Goal: Task Accomplishment & Management: Use online tool/utility

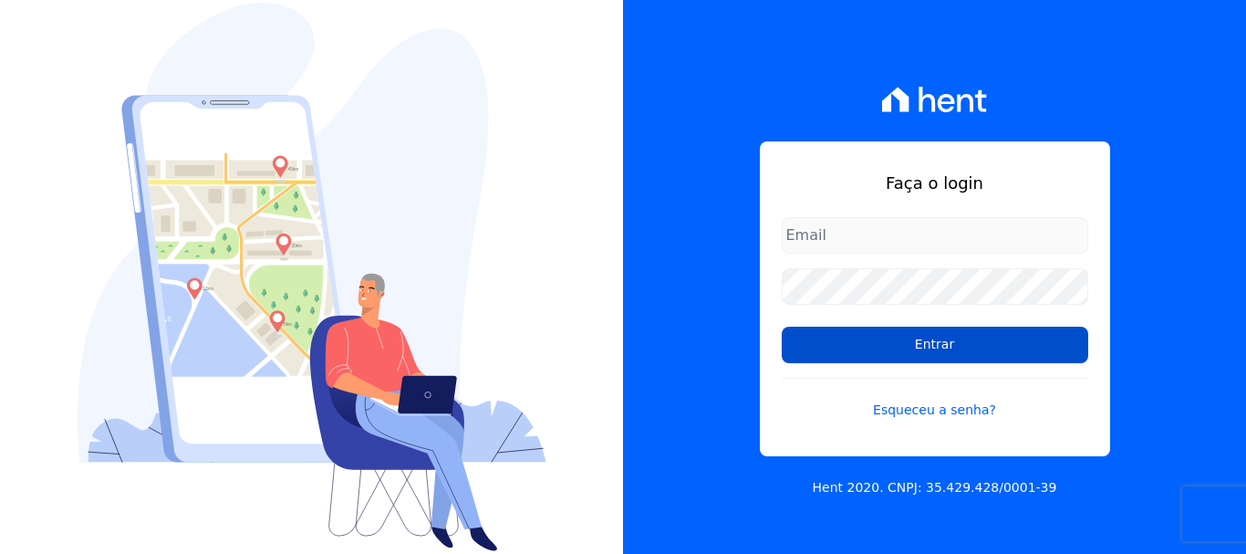
type input "[EMAIL_ADDRESS][DOMAIN_NAME]"
click at [905, 345] on input "Entrar" at bounding box center [935, 345] width 307 height 36
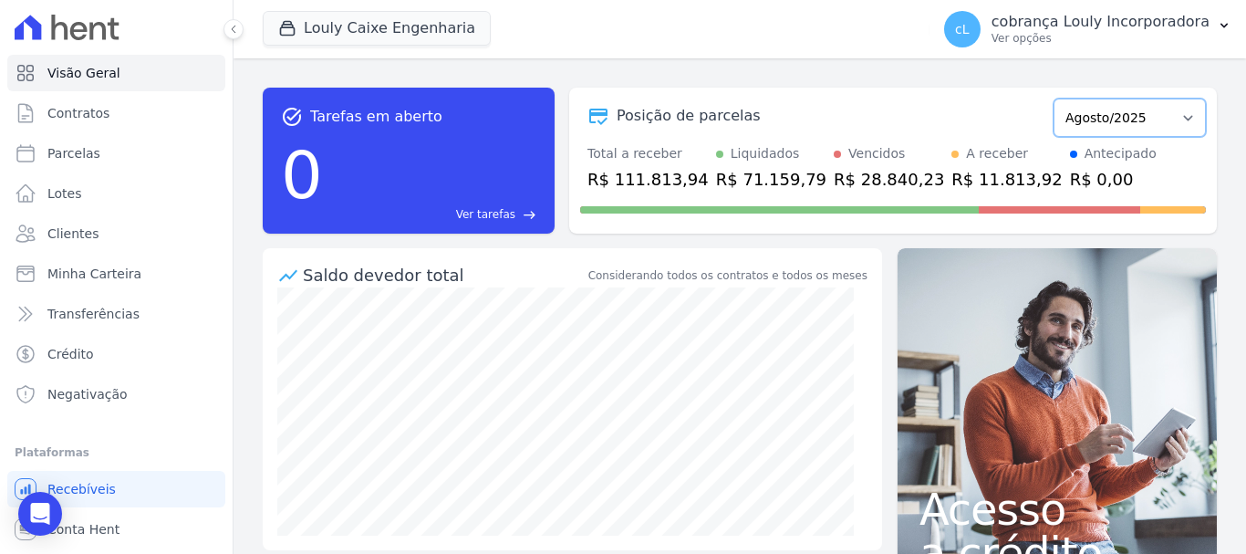
click at [1104, 111] on select "Setembro/2024 Outubro/2024 Novembro/2024 Dezembro/2024 Janeiro/2025 Fevereiro/2…" at bounding box center [1130, 118] width 152 height 38
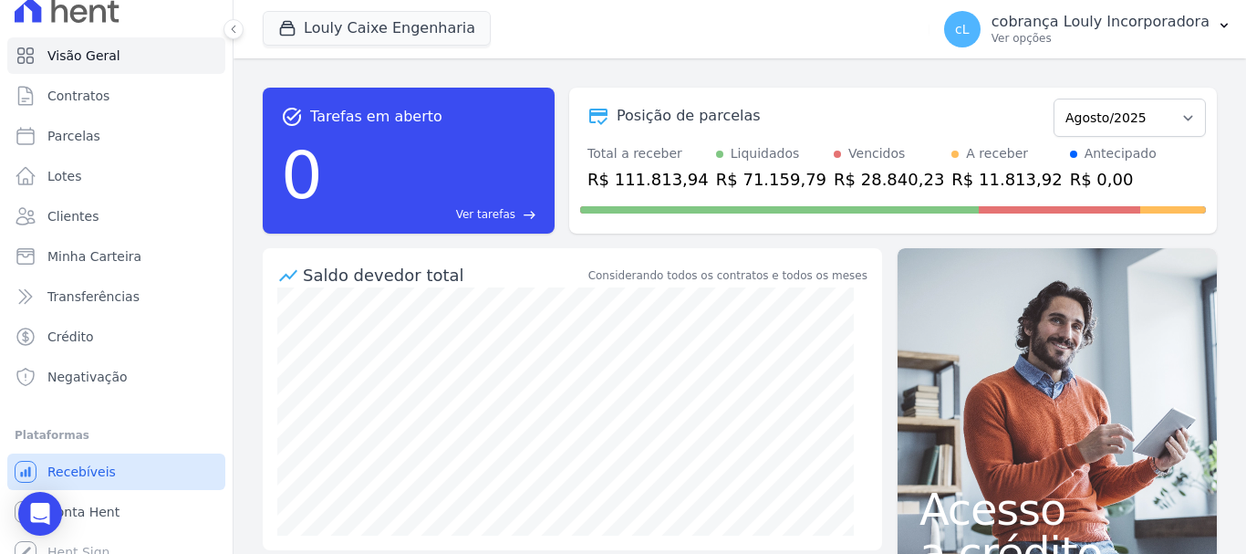
scroll to position [34, 0]
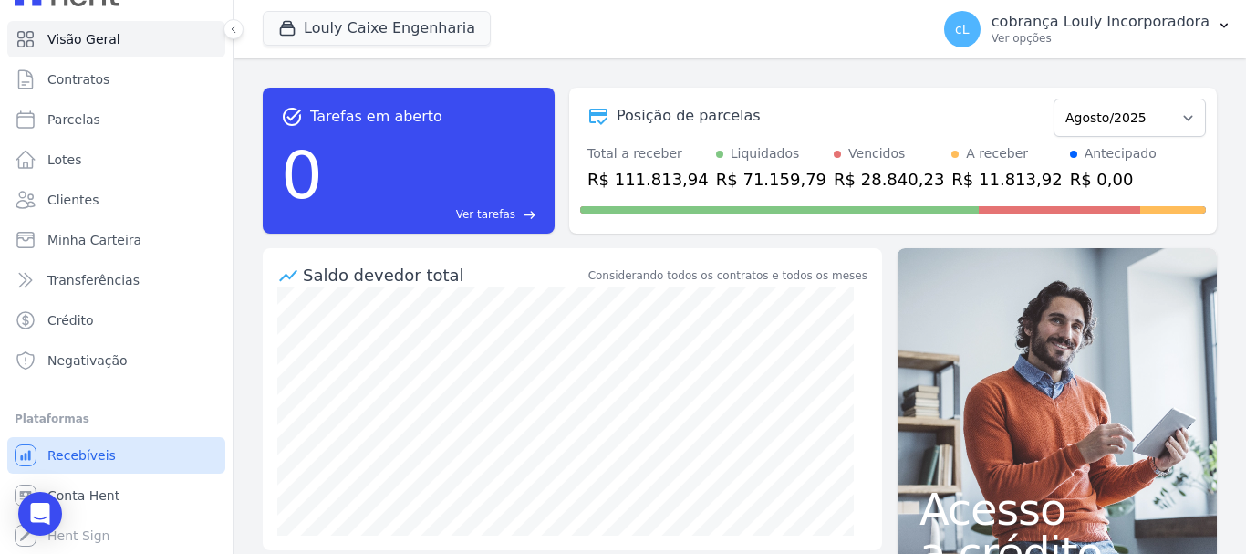
click at [105, 450] on span "Recebíveis" at bounding box center [81, 455] width 68 height 18
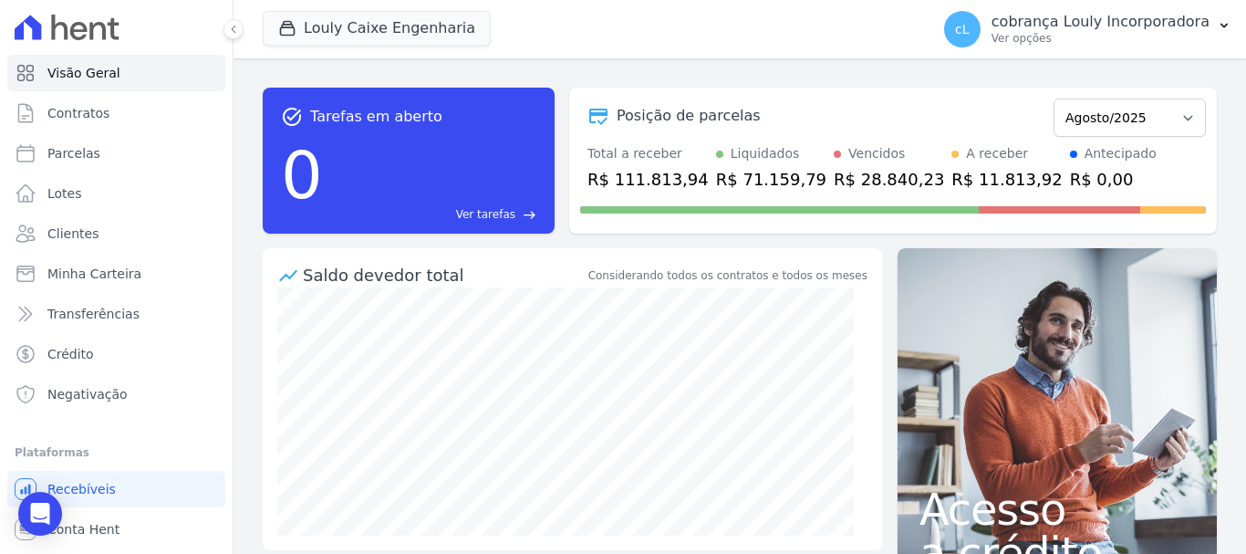
click at [1205, 36] on p "Ver opções" at bounding box center [1101, 38] width 218 height 15
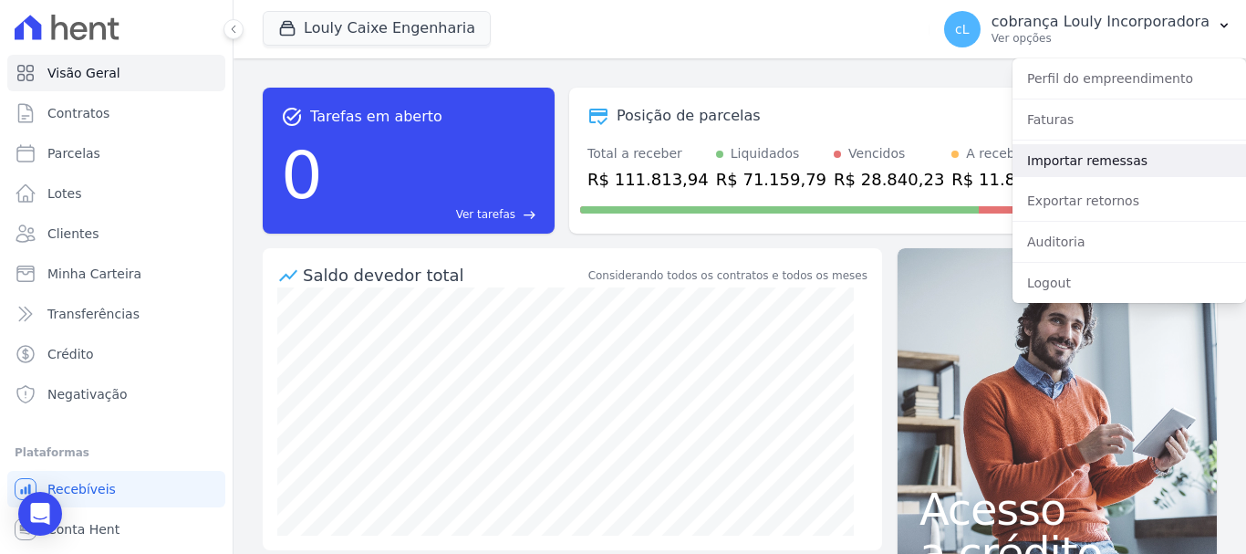
drag, startPoint x: 1097, startPoint y: 161, endPoint x: 1038, endPoint y: 182, distance: 62.0
click at [1095, 164] on link "Importar remessas" at bounding box center [1130, 160] width 234 height 33
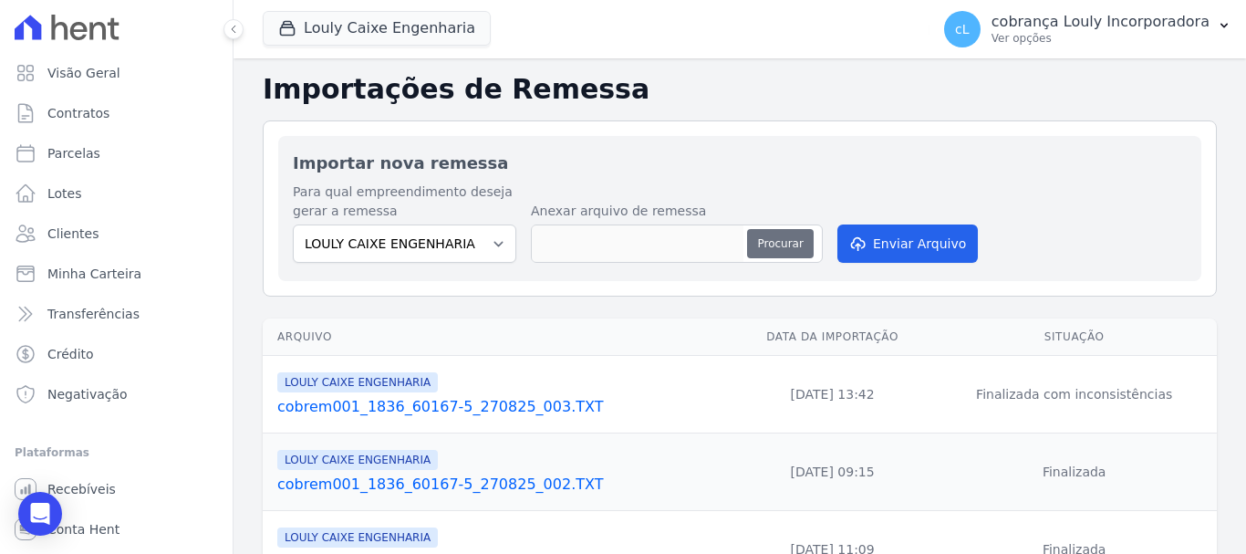
click at [779, 232] on button "Procurar" at bounding box center [780, 243] width 66 height 29
